Goal: Check status: Check status

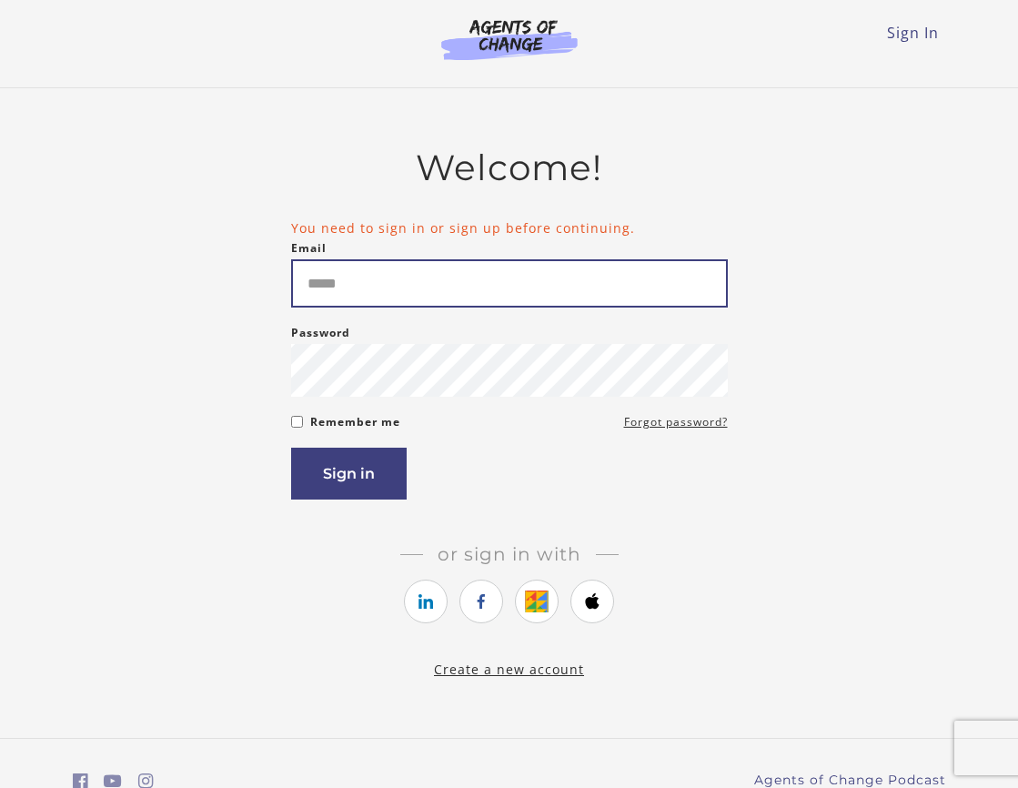
click at [403, 290] on input "Email" at bounding box center [509, 283] width 437 height 48
type input "*"
type input "**********"
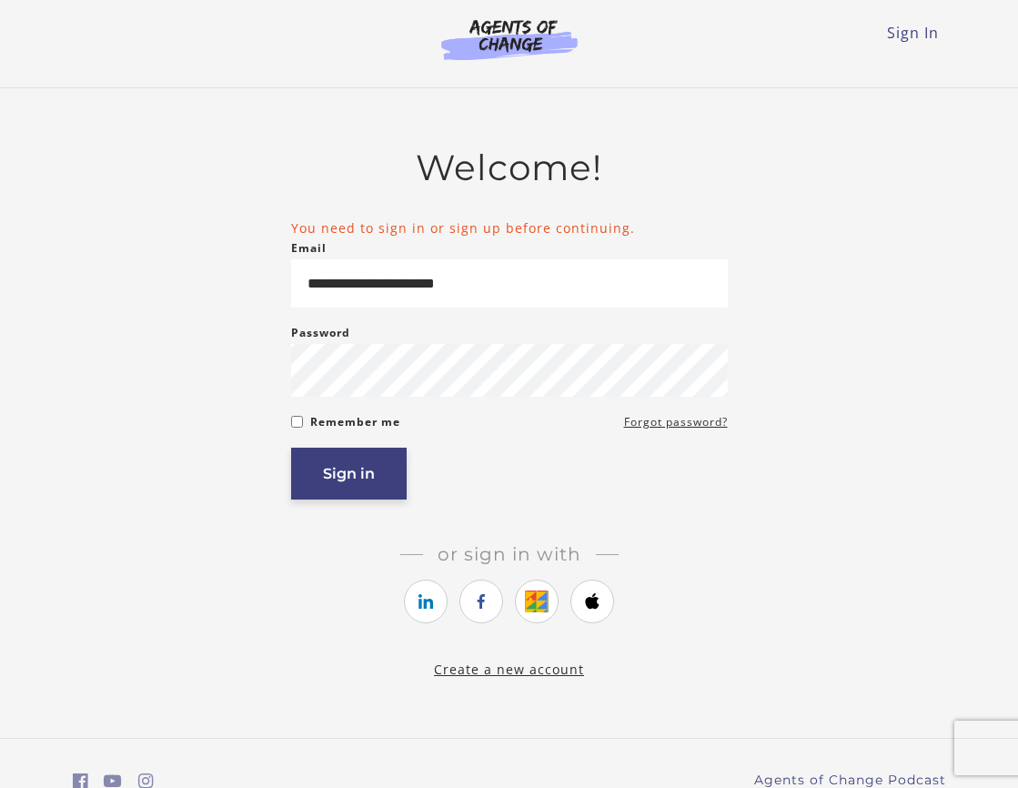
click at [373, 489] on button "Sign in" at bounding box center [349, 474] width 116 height 52
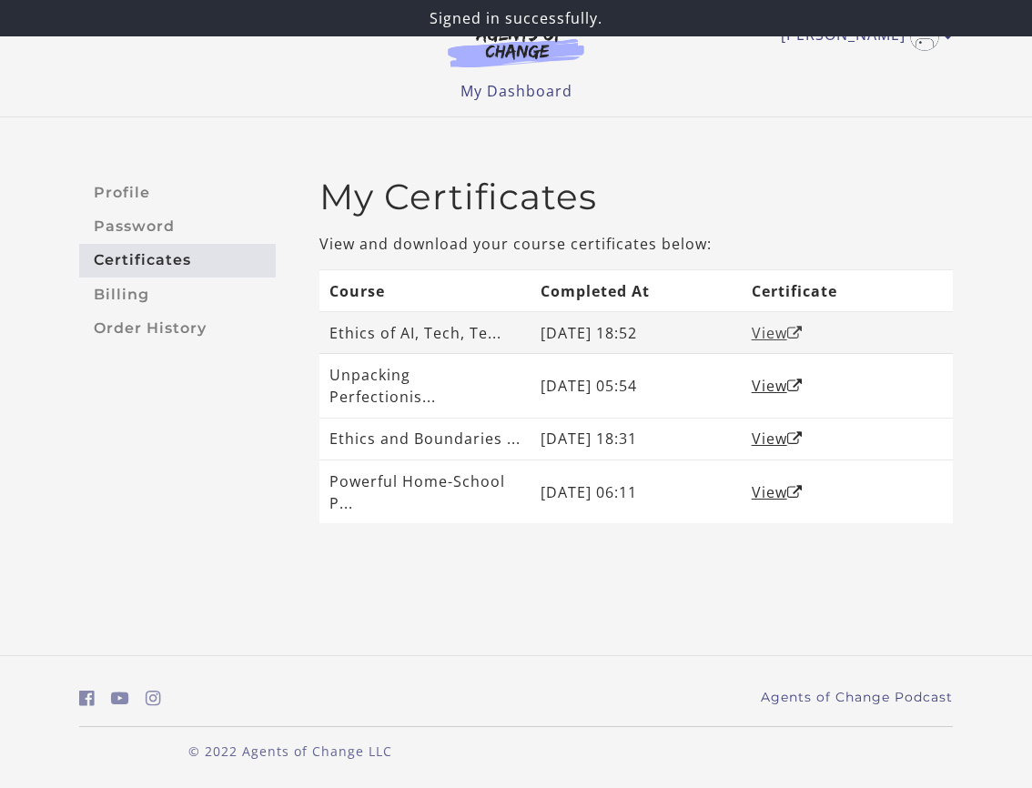
click at [768, 343] on link "View" at bounding box center [776, 333] width 51 height 20
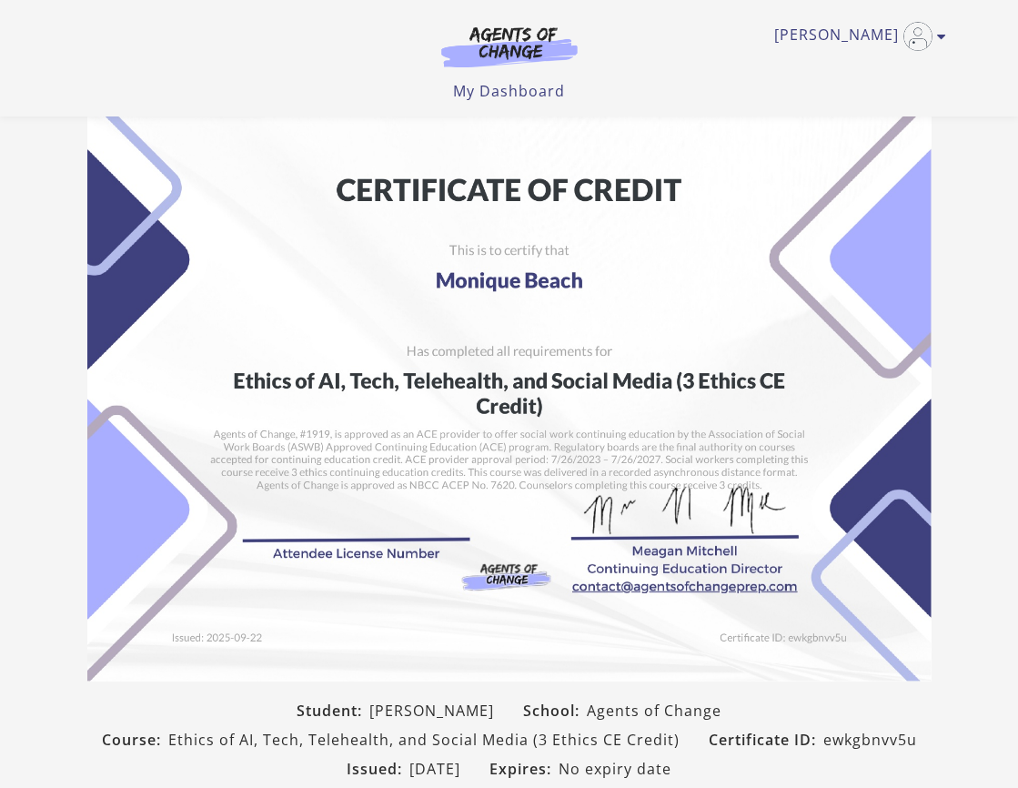
scroll to position [272, 0]
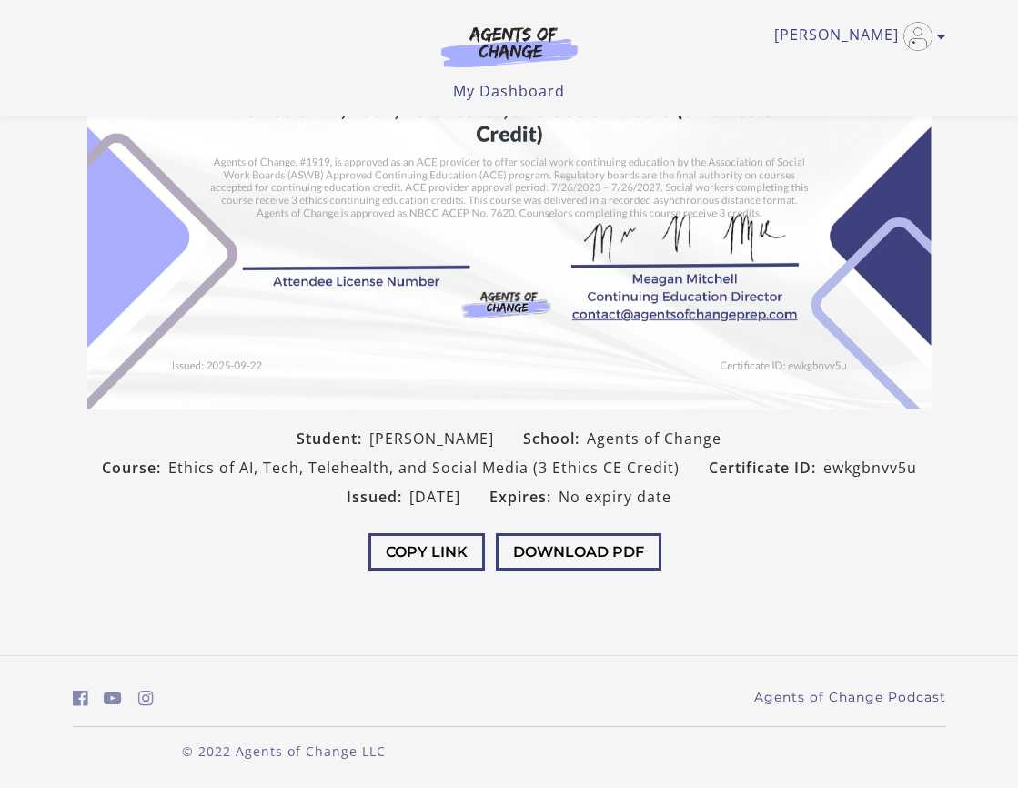
drag, startPoint x: 166, startPoint y: 467, endPoint x: 530, endPoint y: 468, distance: 364.8
click at [530, 468] on div "Course: Ethics of AI, Tech, Telehealth, and Social Media (3 Ethics CE Credit)" at bounding box center [390, 467] width 607 height 29
copy div "Ethics of AI, Tech, Telehealth, and Social Media"
